Goal: Task Accomplishment & Management: Use online tool/utility

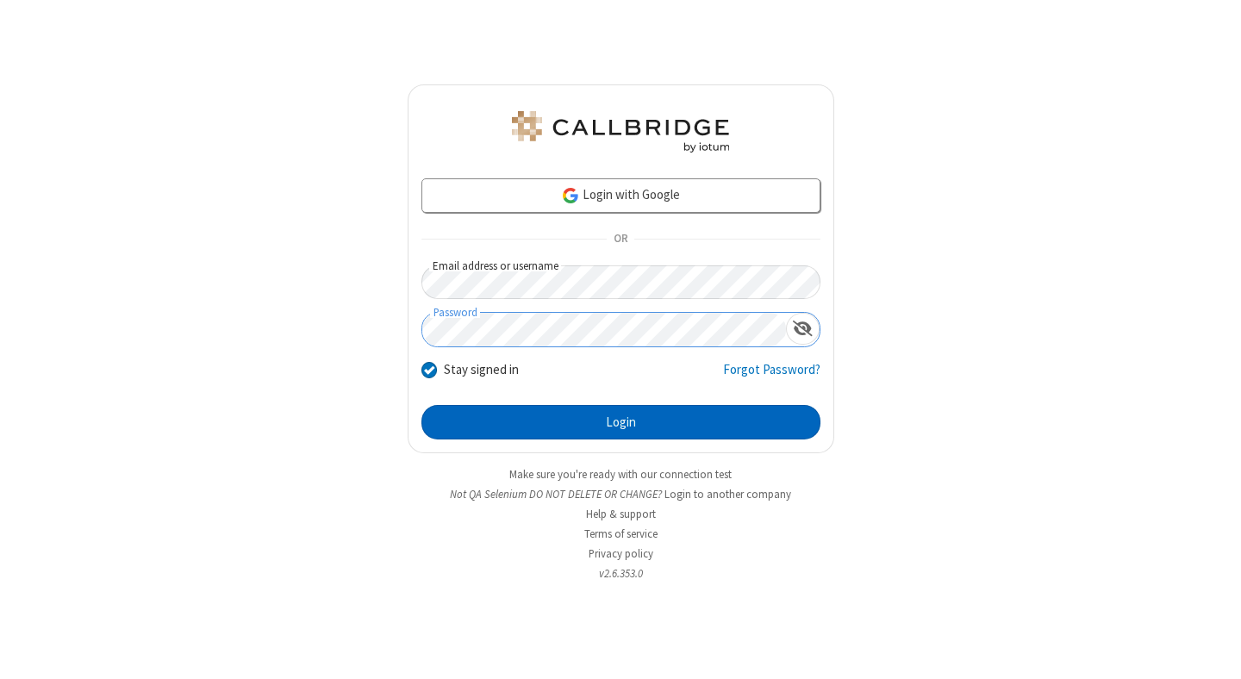
click at [621, 422] on button "Login" at bounding box center [621, 422] width 399 height 34
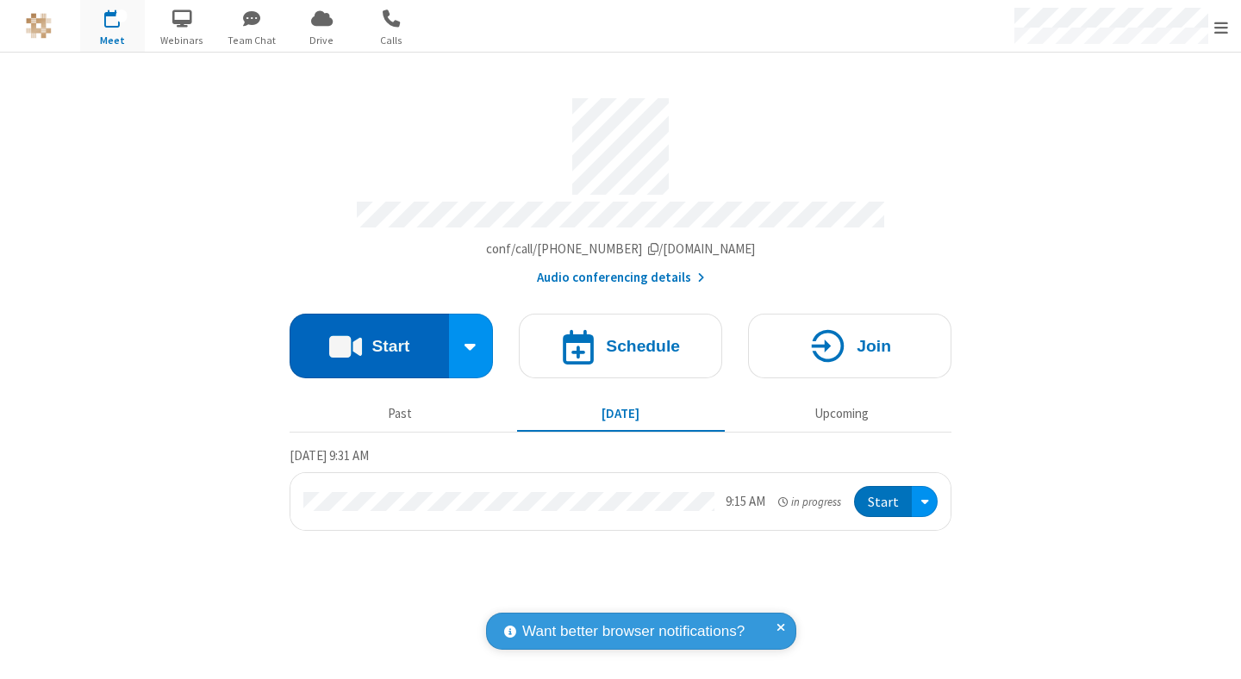
click at [369, 338] on button "Start" at bounding box center [369, 346] width 159 height 65
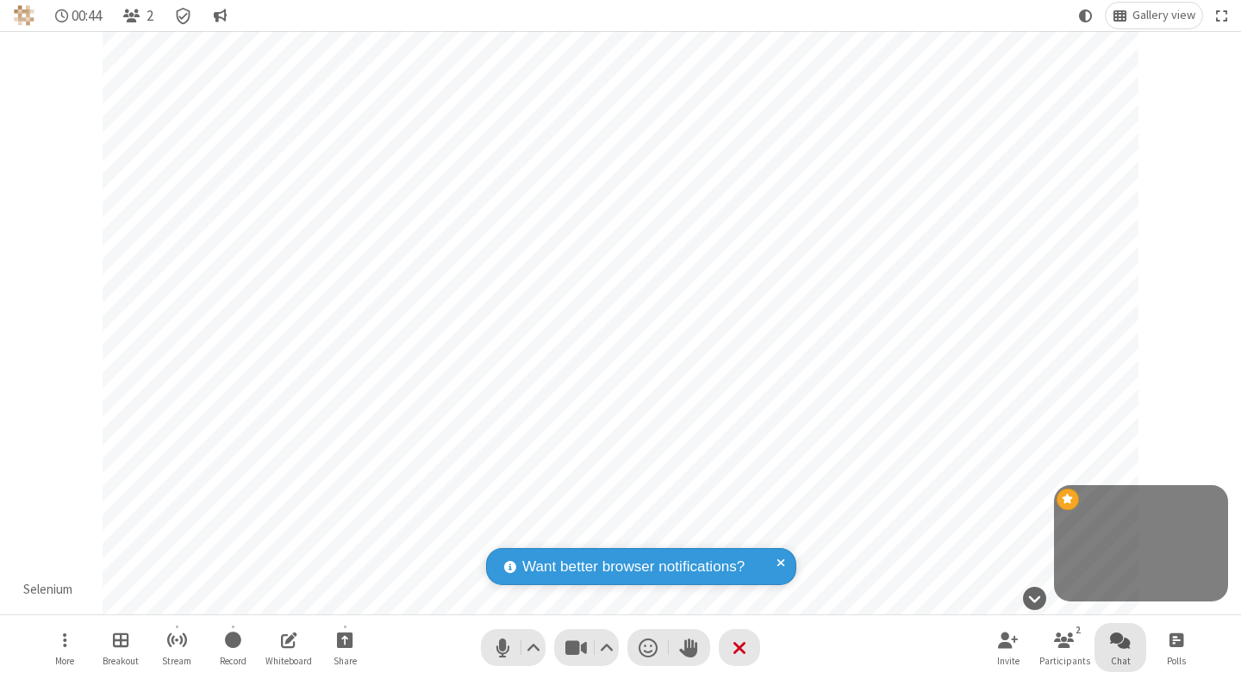
click at [1121, 640] on span "Open chat" at bounding box center [1120, 640] width 21 height 22
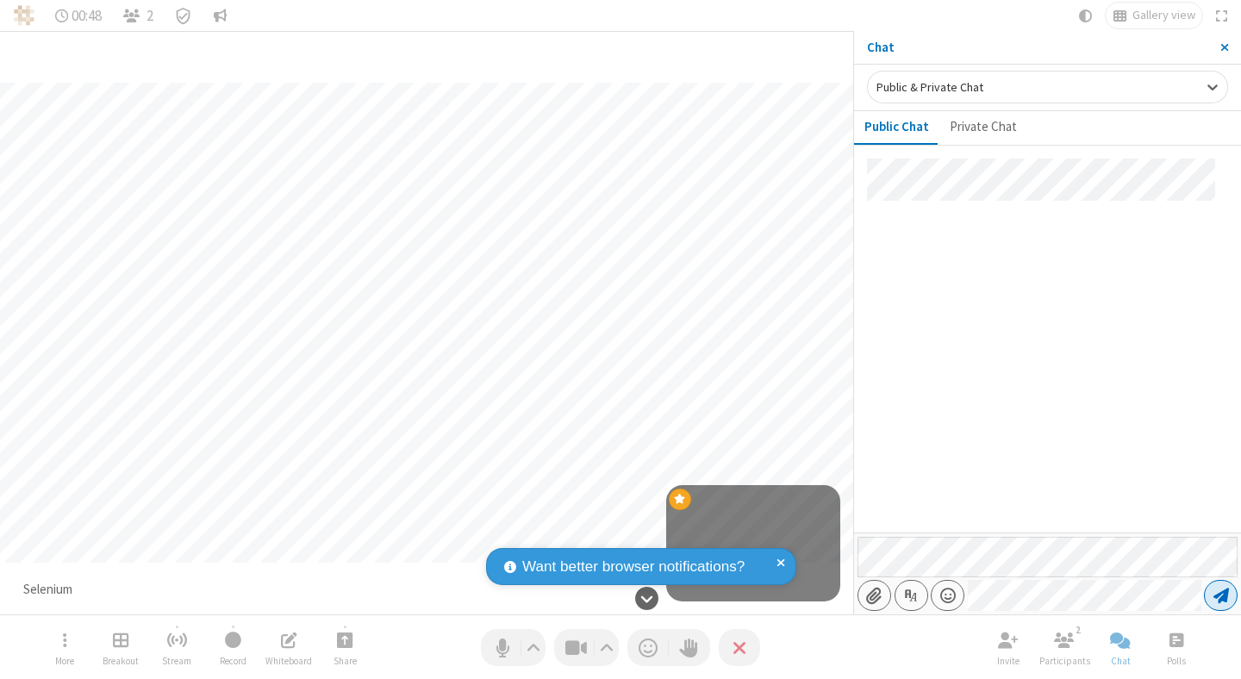
click at [1221, 596] on span "Send message" at bounding box center [1222, 595] width 16 height 17
